Goal: Navigation & Orientation: Find specific page/section

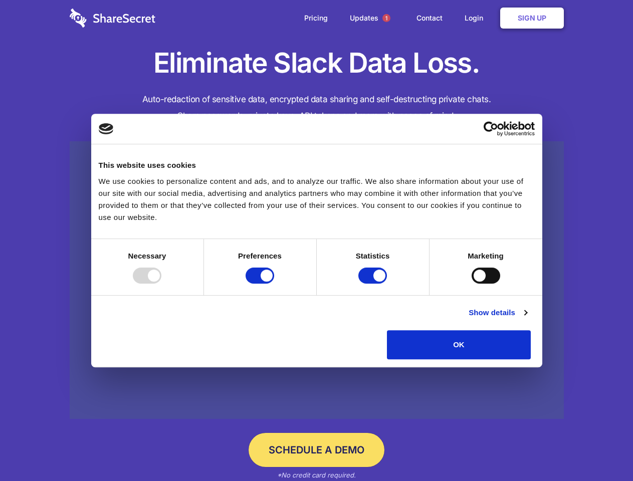
click at [161, 283] on div at bounding box center [147, 275] width 29 height 16
click at [274, 283] on input "Preferences" at bounding box center [259, 275] width 29 height 16
checkbox input "false"
click at [374, 283] on input "Statistics" at bounding box center [372, 275] width 29 height 16
checkbox input "false"
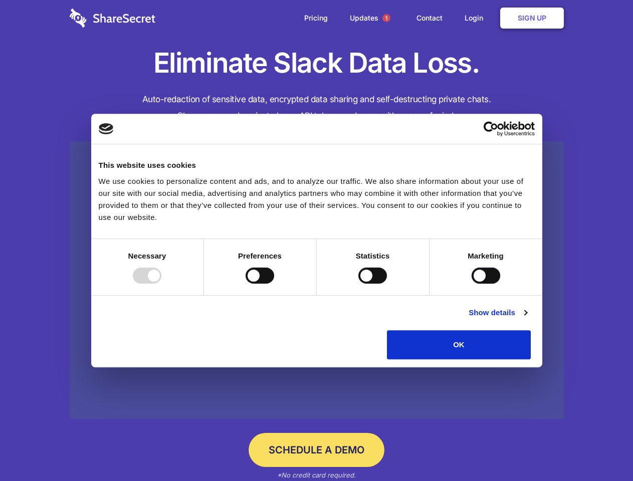
click at [471, 283] on input "Marketing" at bounding box center [485, 275] width 29 height 16
checkbox input "true"
click at [526, 319] on link "Show details" at bounding box center [497, 312] width 58 height 12
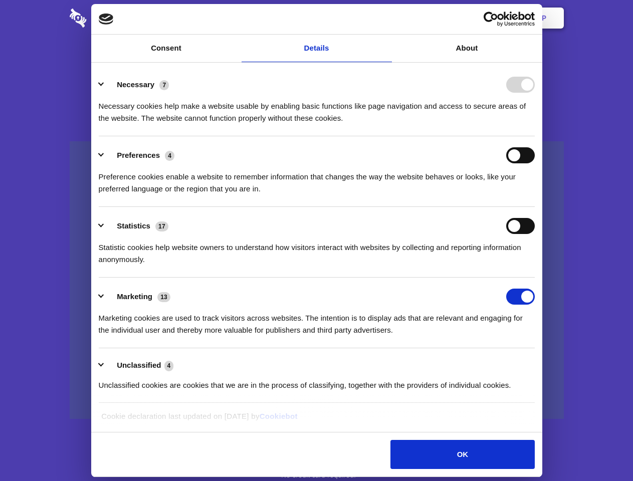
click at [534, 124] on div "Necessary 7 Necessary cookies help make a website usable by enabling basic func…" at bounding box center [317, 101] width 436 height 48
click at [386, 18] on span "1" at bounding box center [386, 18] width 8 height 8
